Goal: Task Accomplishment & Management: Manage account settings

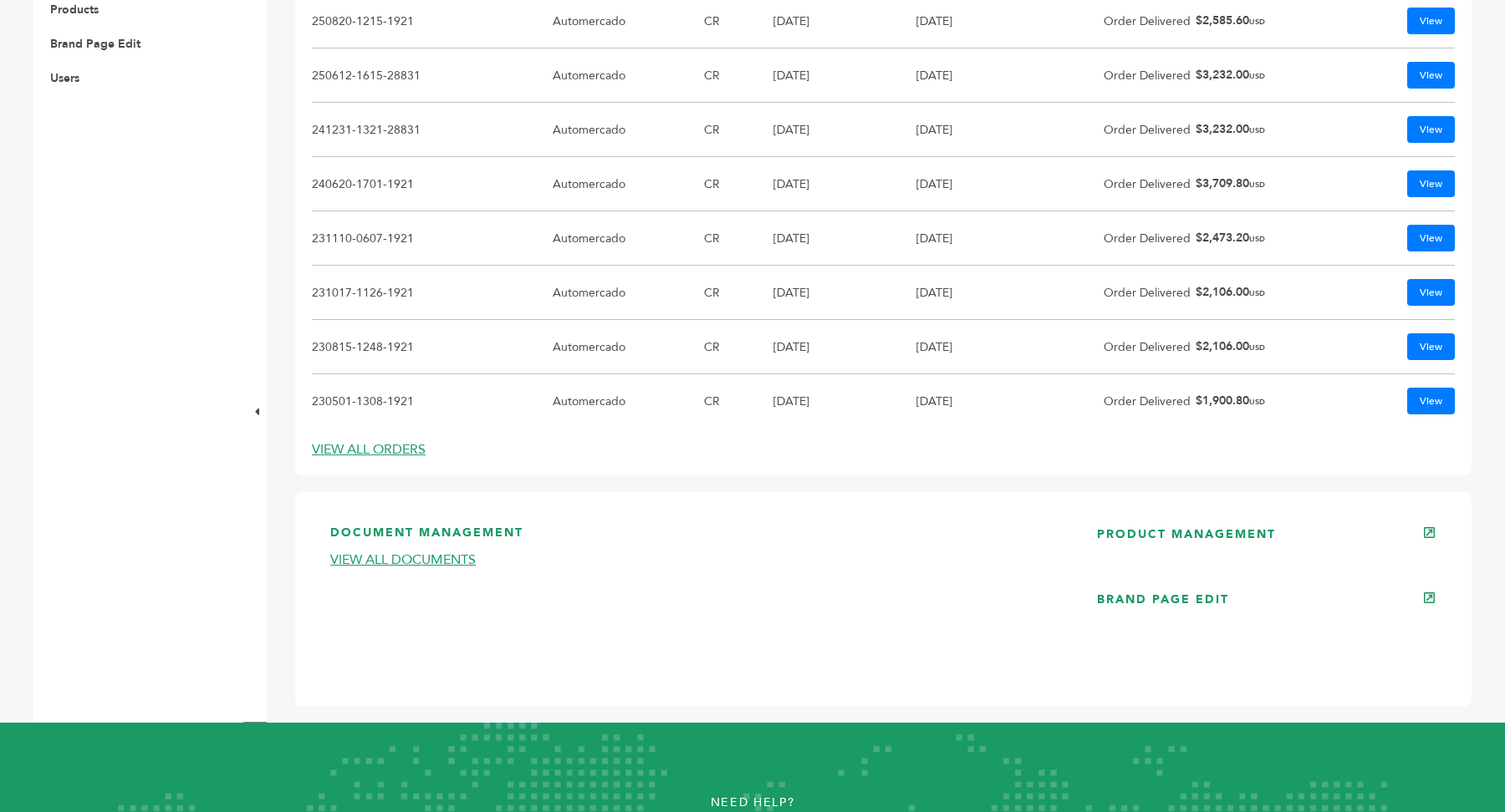
scroll to position [936, 0]
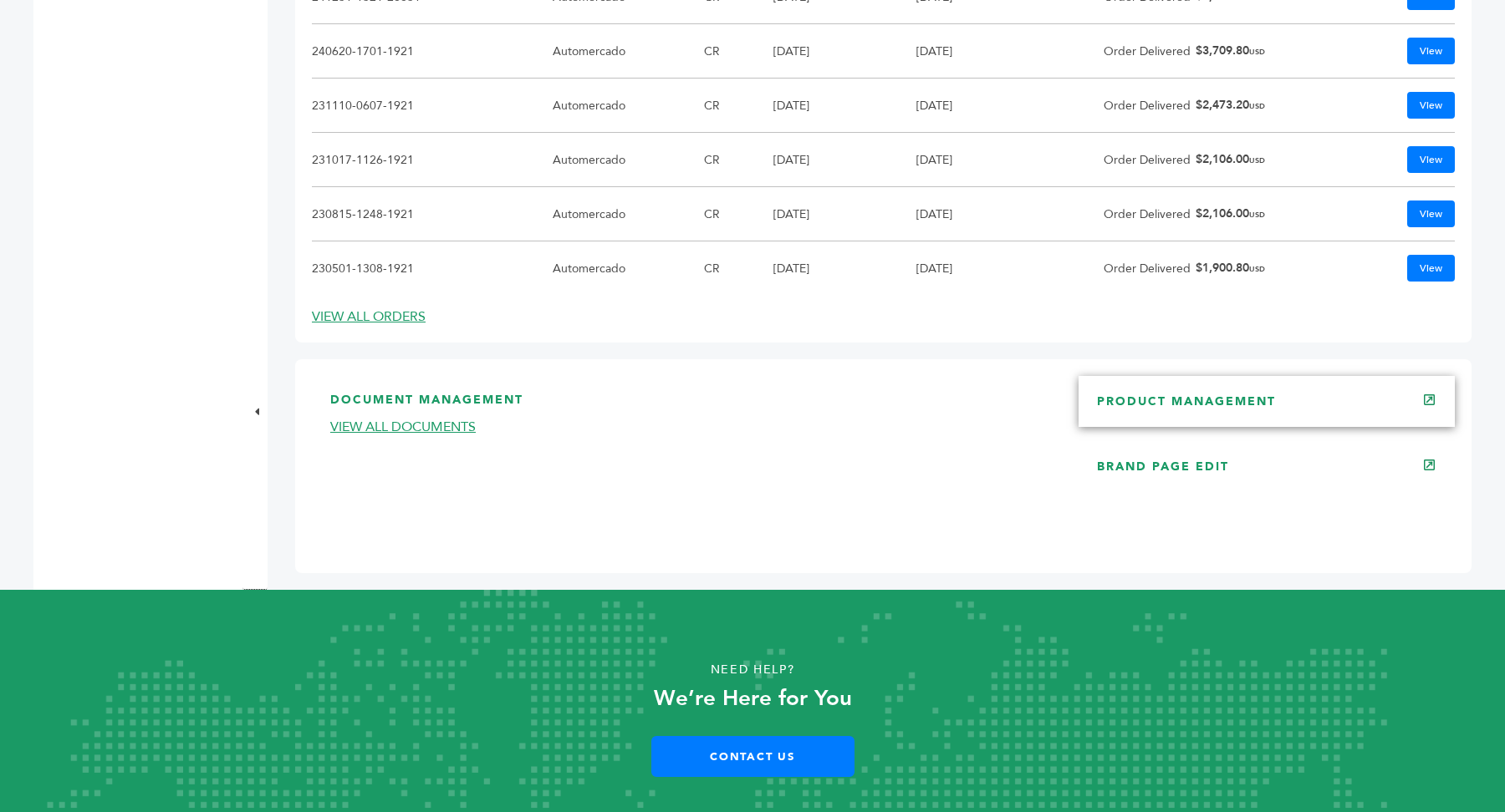
click at [1283, 400] on div "PRODUCT MANAGEMENT" at bounding box center [1267, 401] width 376 height 50
click at [1233, 403] on link "PRODUCT MANAGEMENT" at bounding box center [1185, 401] width 179 height 16
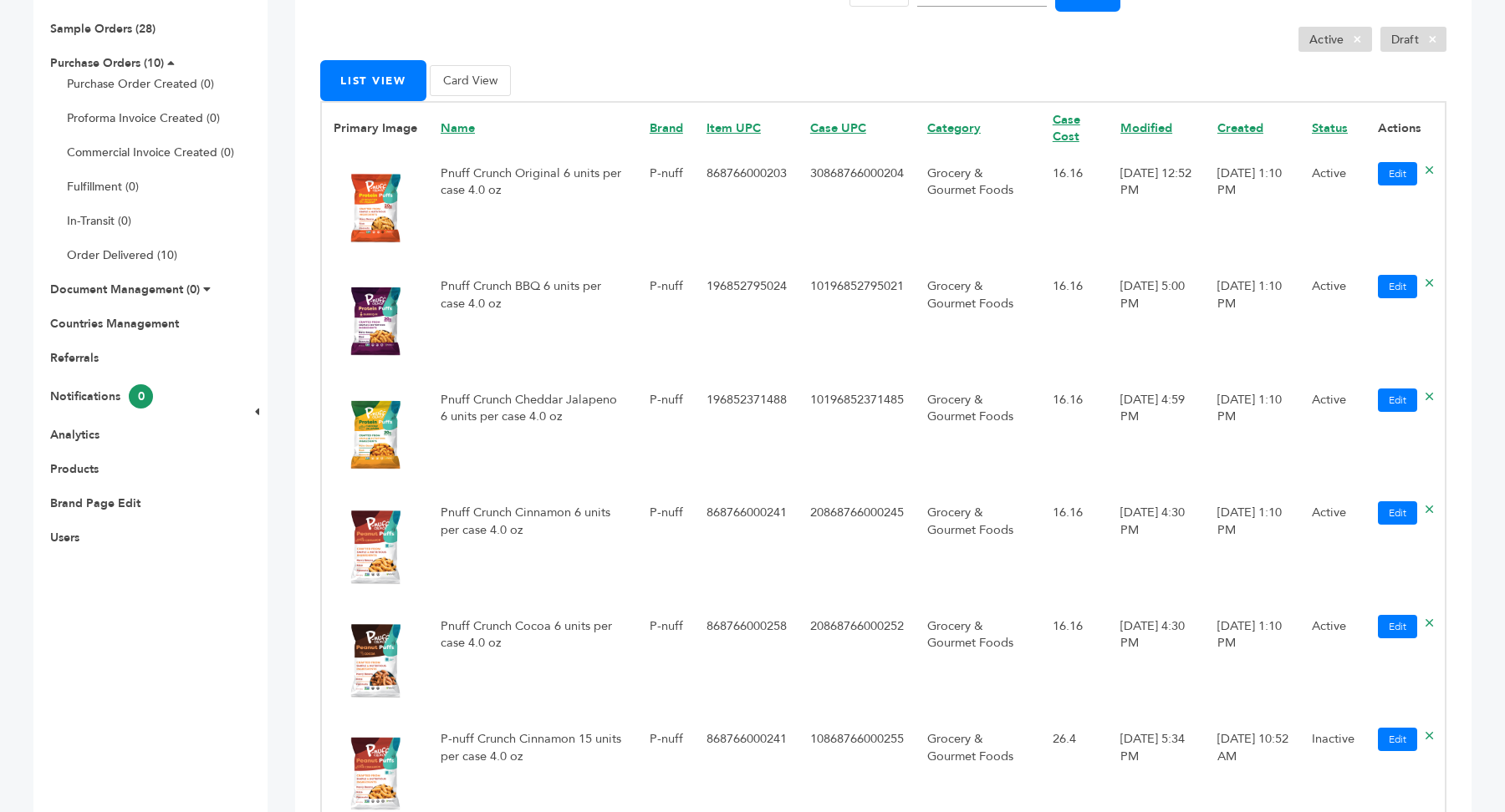
scroll to position [343, 0]
drag, startPoint x: 1043, startPoint y: 176, endPoint x: 1096, endPoint y: 179, distance: 53.1
click at [1096, 179] on td "16.16" at bounding box center [1074, 210] width 67 height 113
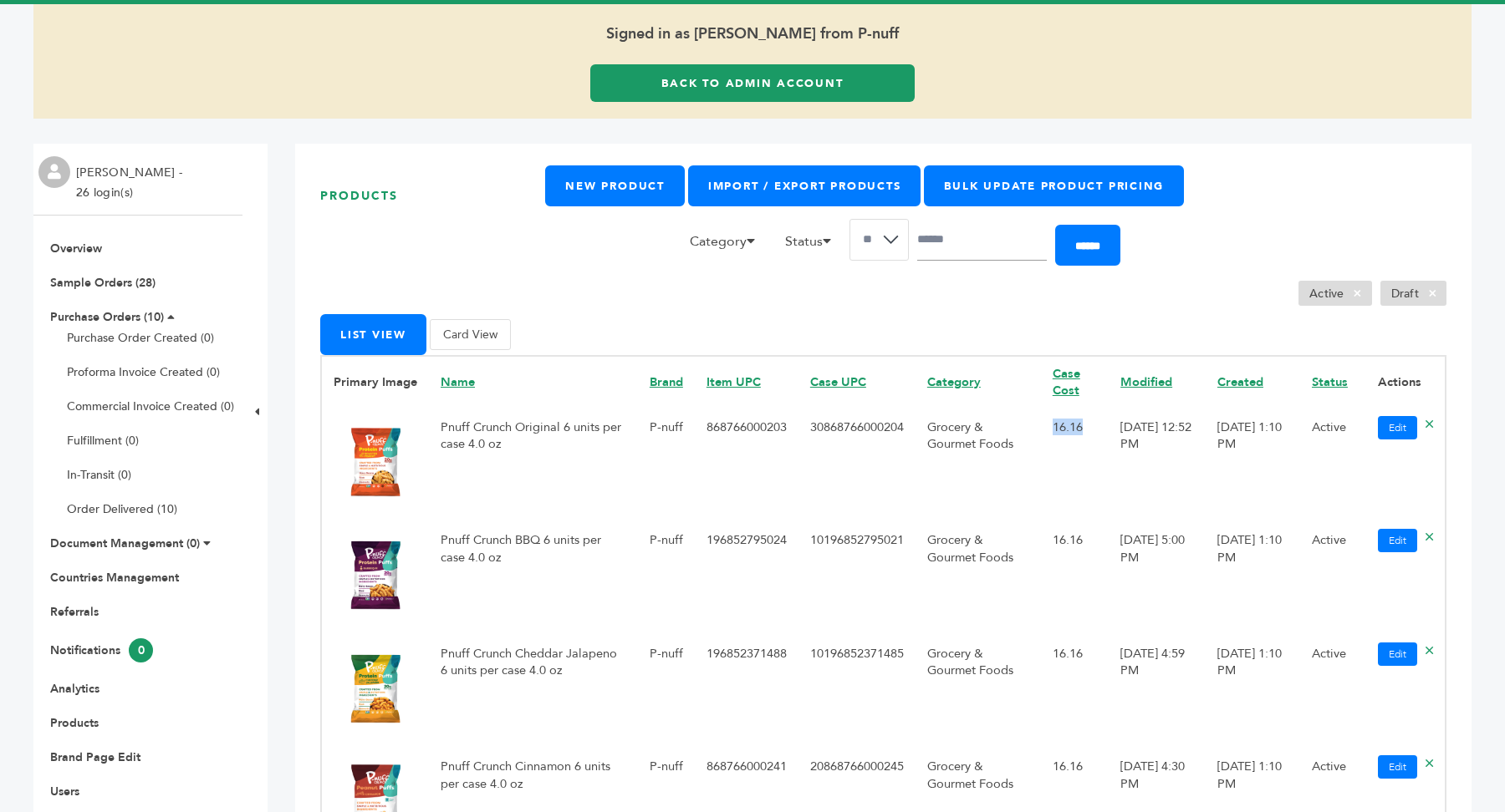
scroll to position [79, 0]
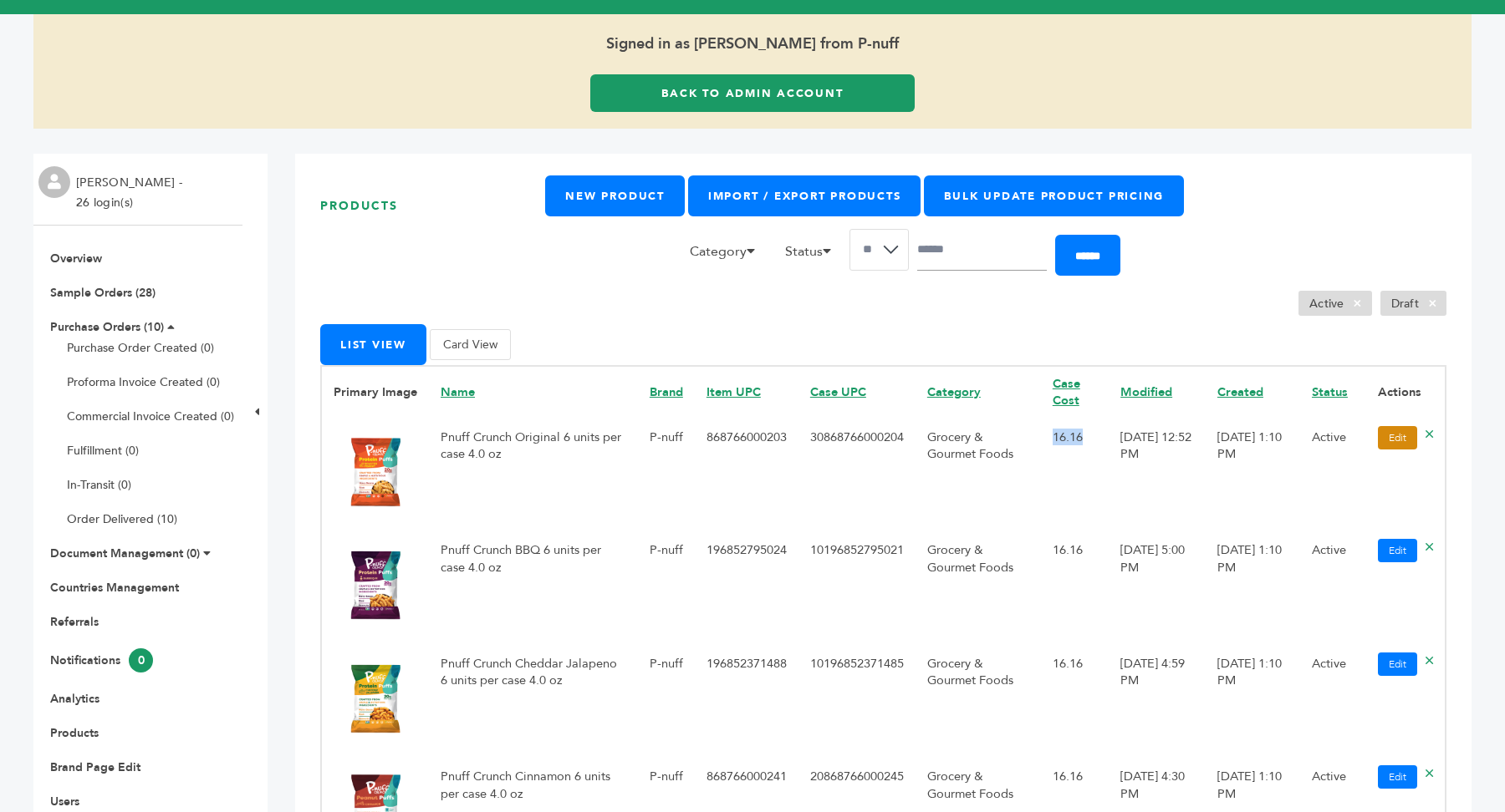
click at [1397, 441] on link "Edit" at bounding box center [1398, 437] width 39 height 23
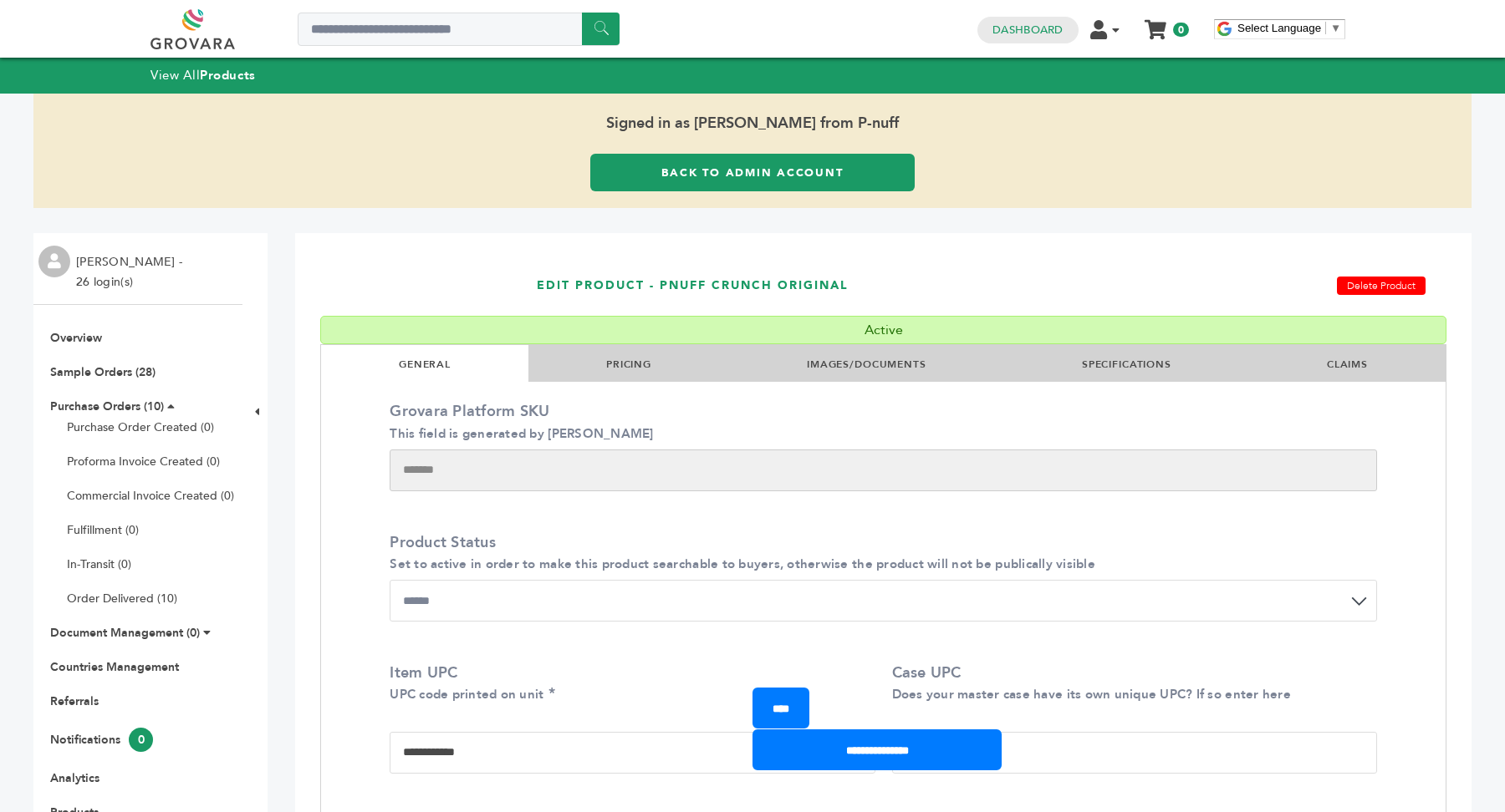
click at [613, 367] on link "PRICING" at bounding box center [628, 364] width 45 height 13
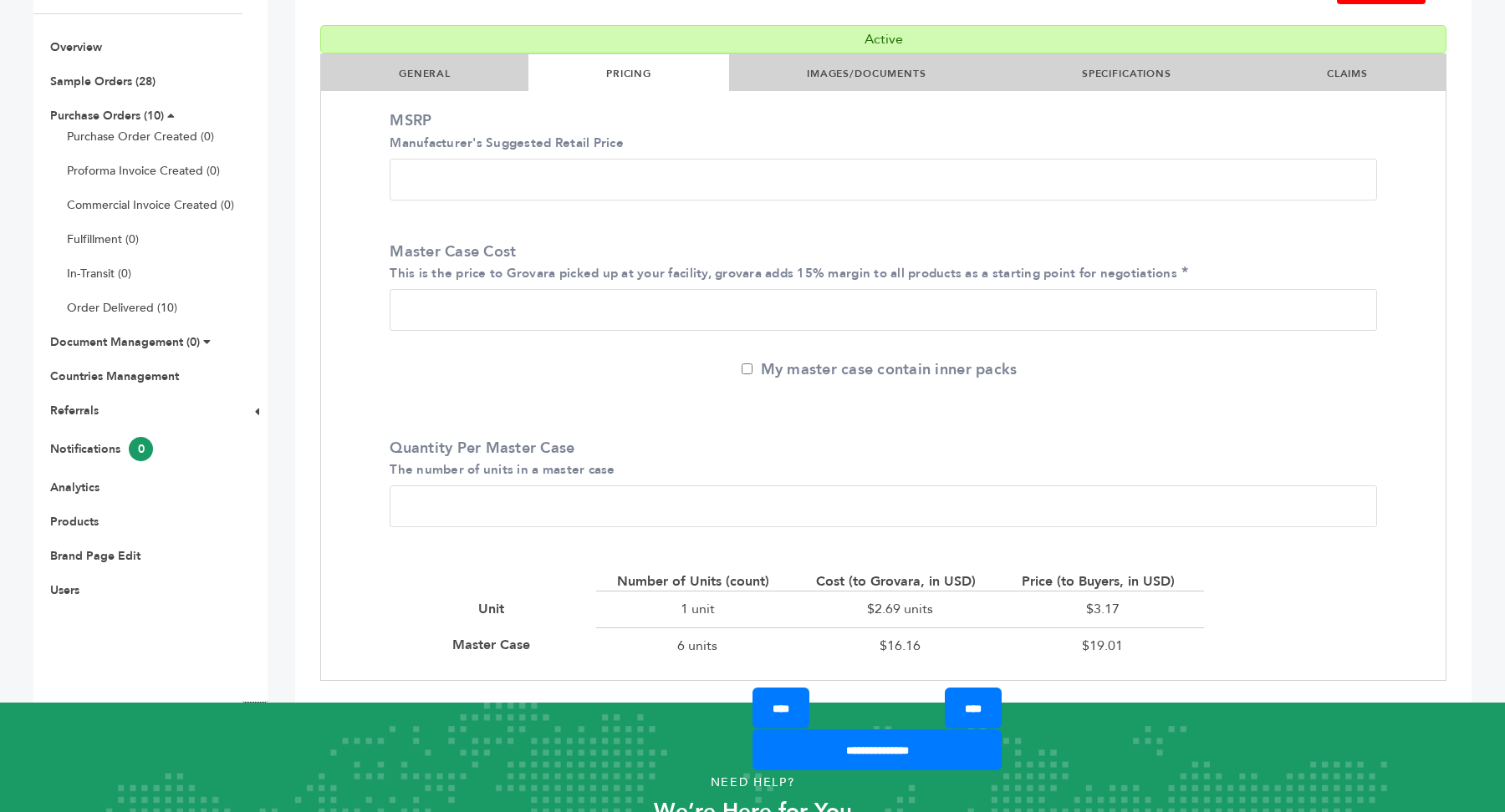
scroll to position [292, 0]
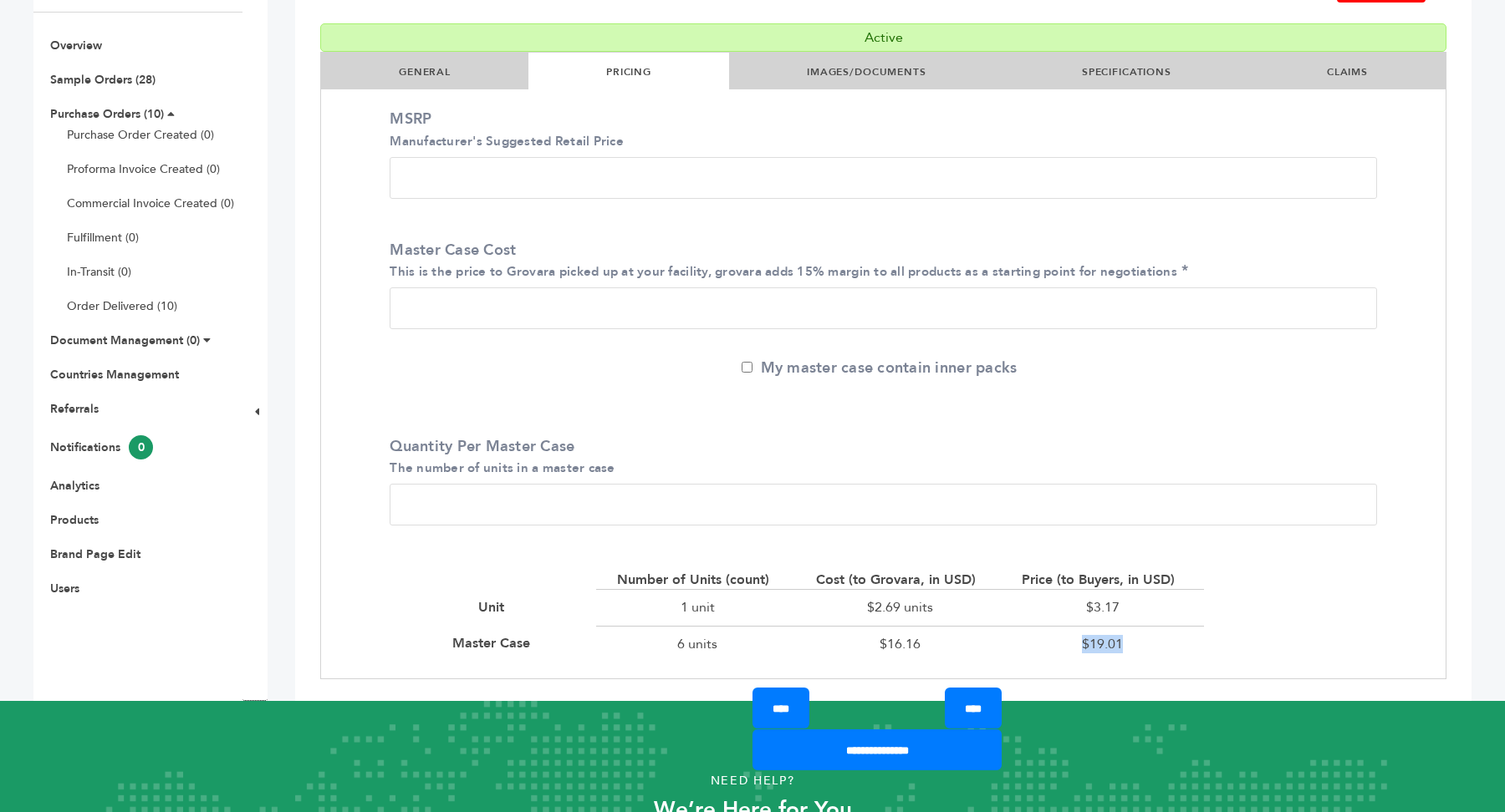
drag, startPoint x: 1080, startPoint y: 637, endPoint x: 1158, endPoint y: 638, distance: 78.0
click at [1158, 638] on div "$19.01" at bounding box center [1102, 644] width 202 height 36
copy div "$19.01"
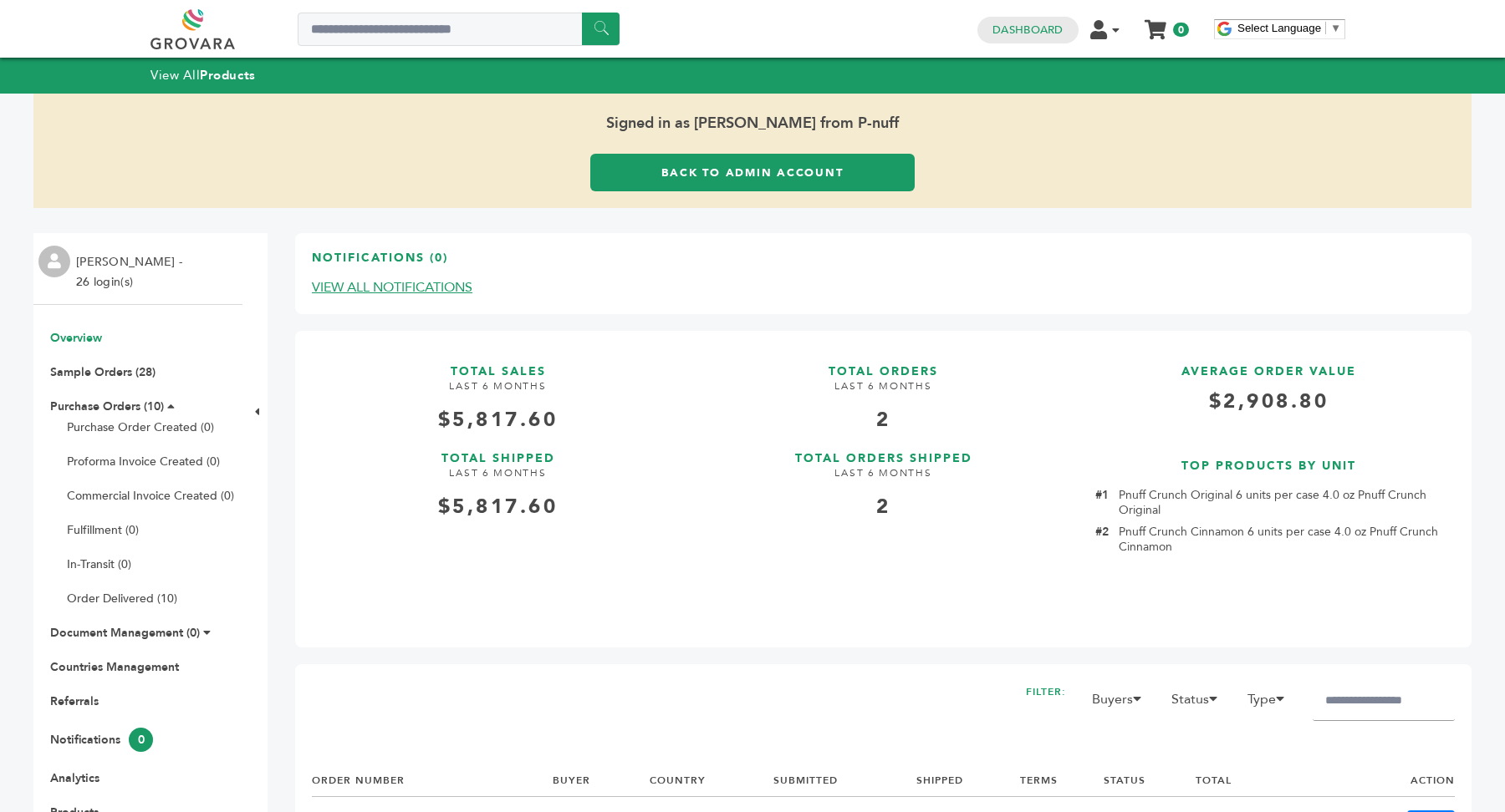
scroll to position [6, 0]
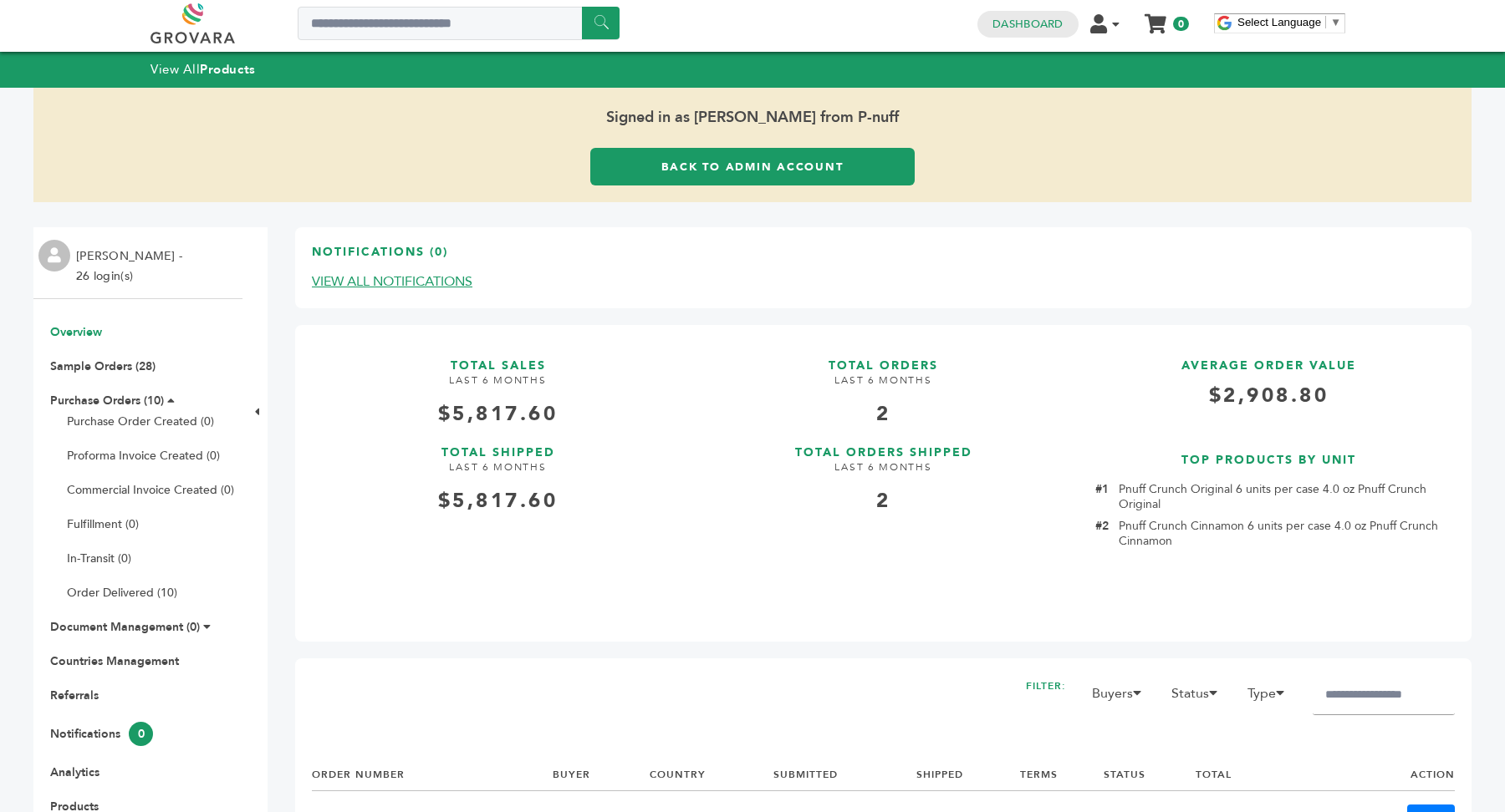
click at [757, 153] on link "Back to Admin Account" at bounding box center [752, 166] width 324 height 37
